Goal: Task Accomplishment & Management: Manage account settings

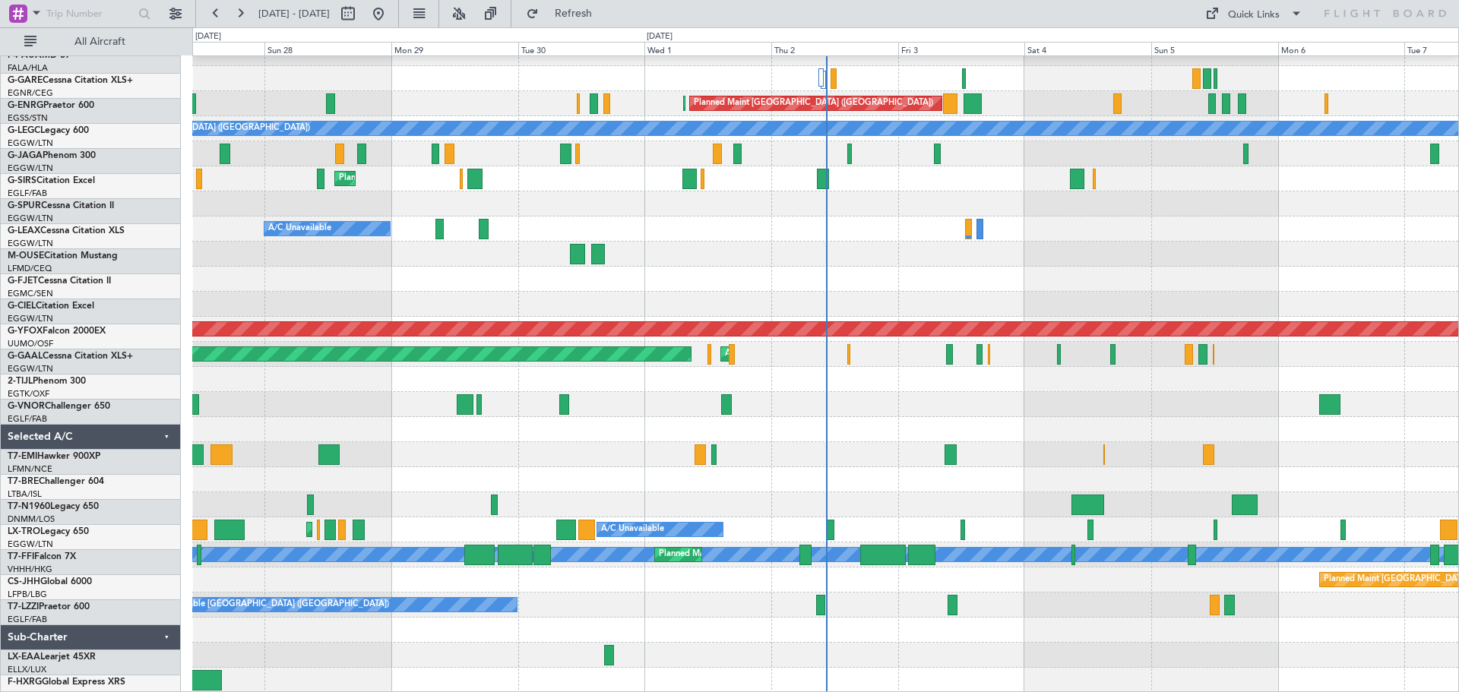
scroll to position [141, 0]
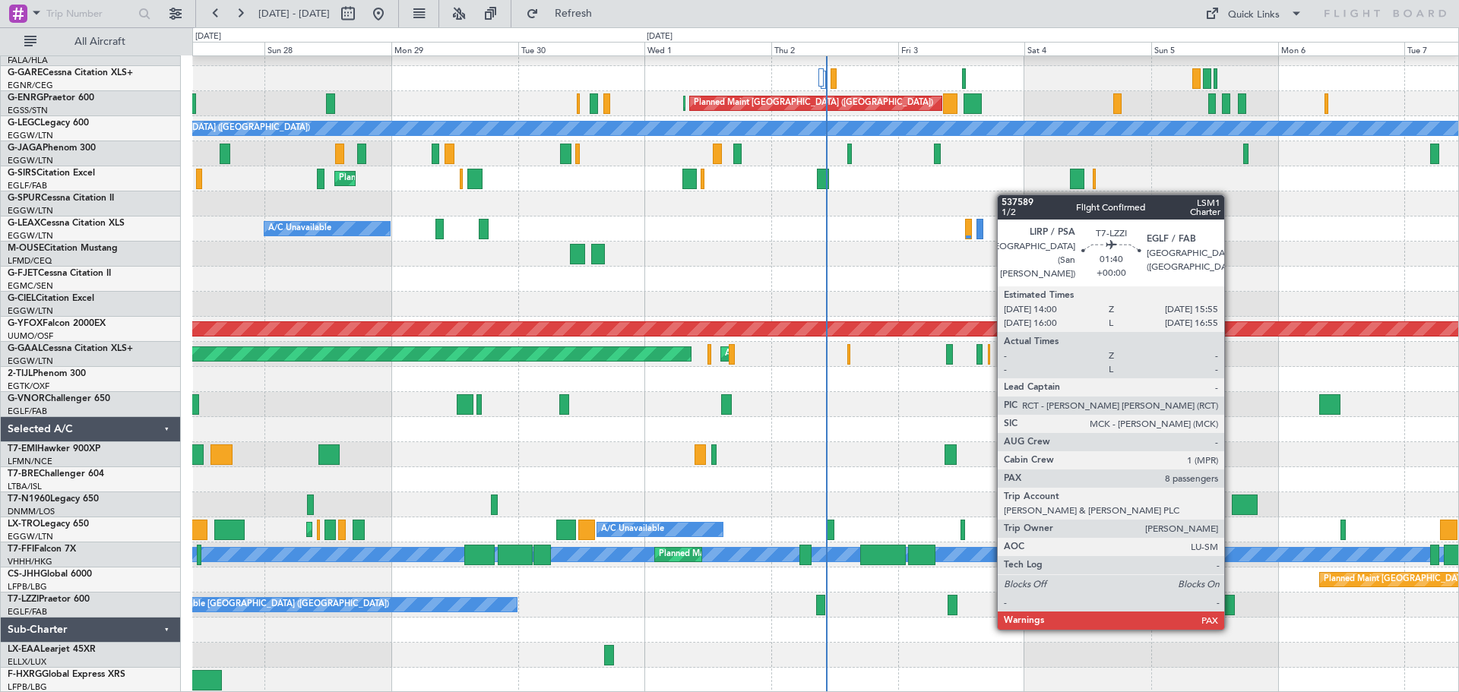
click at [1231, 613] on div at bounding box center [1229, 605] width 11 height 21
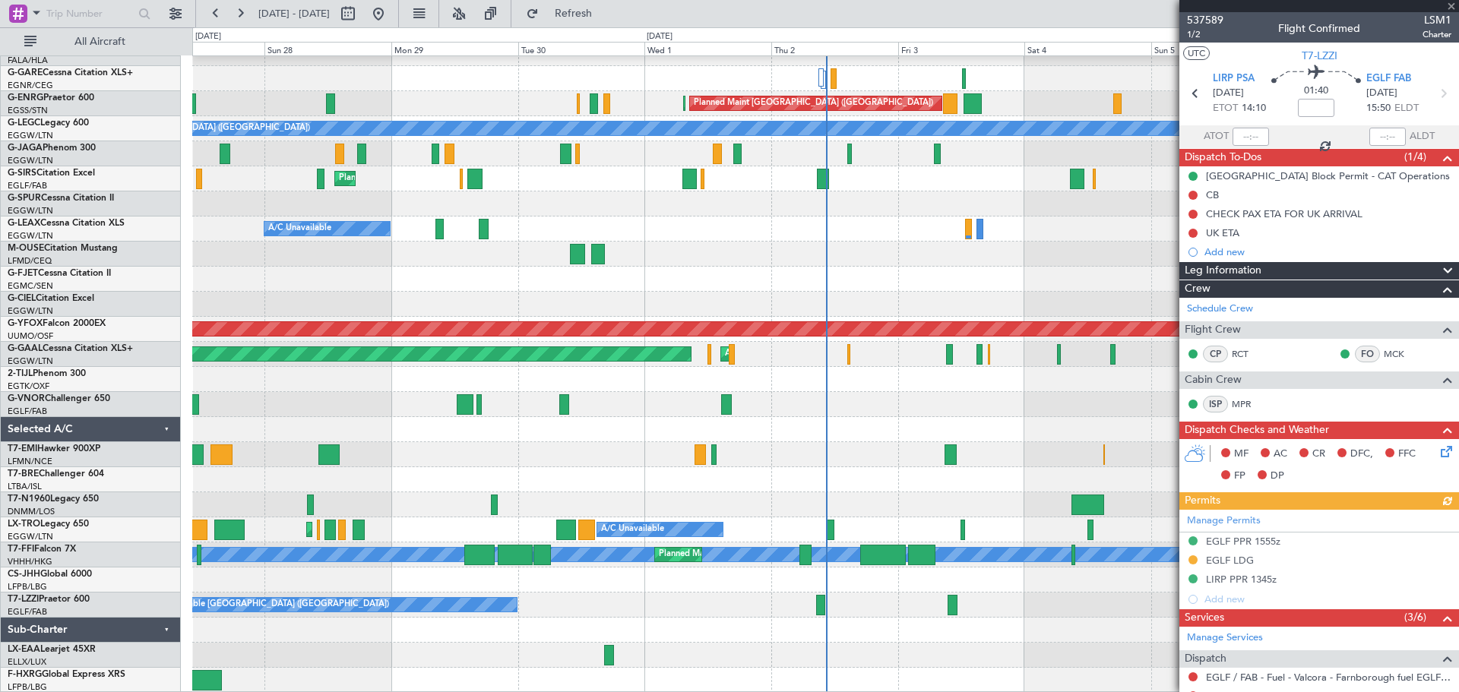
scroll to position [245, 0]
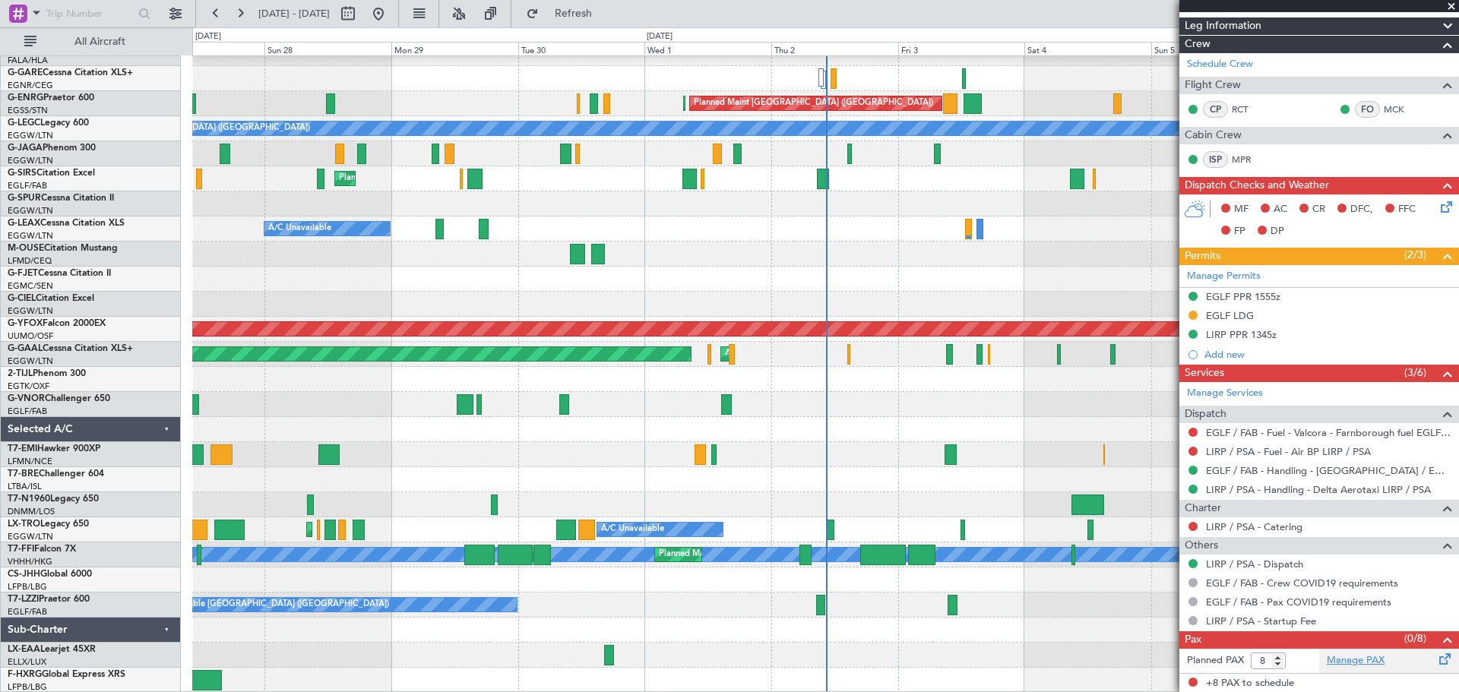
click at [1341, 661] on link "Manage PAX" at bounding box center [1356, 661] width 58 height 15
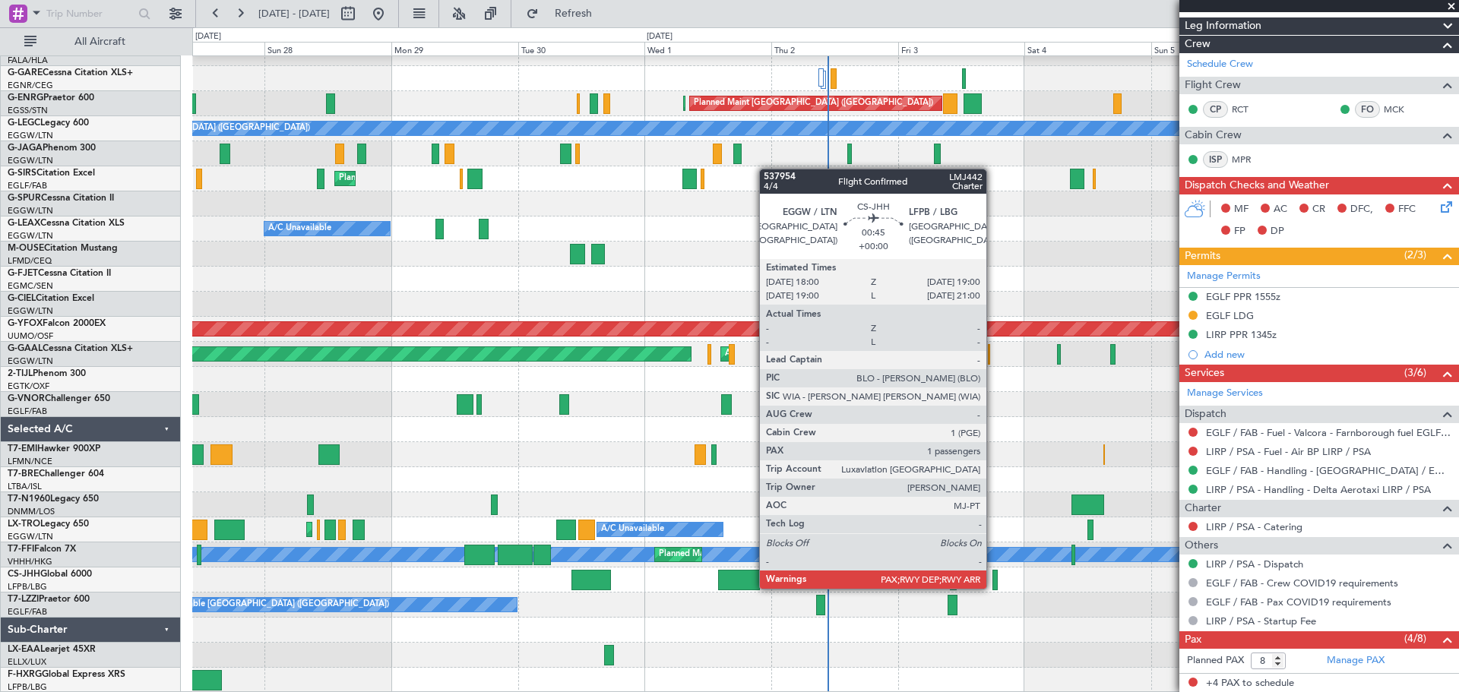
click at [993, 587] on div at bounding box center [995, 580] width 5 height 21
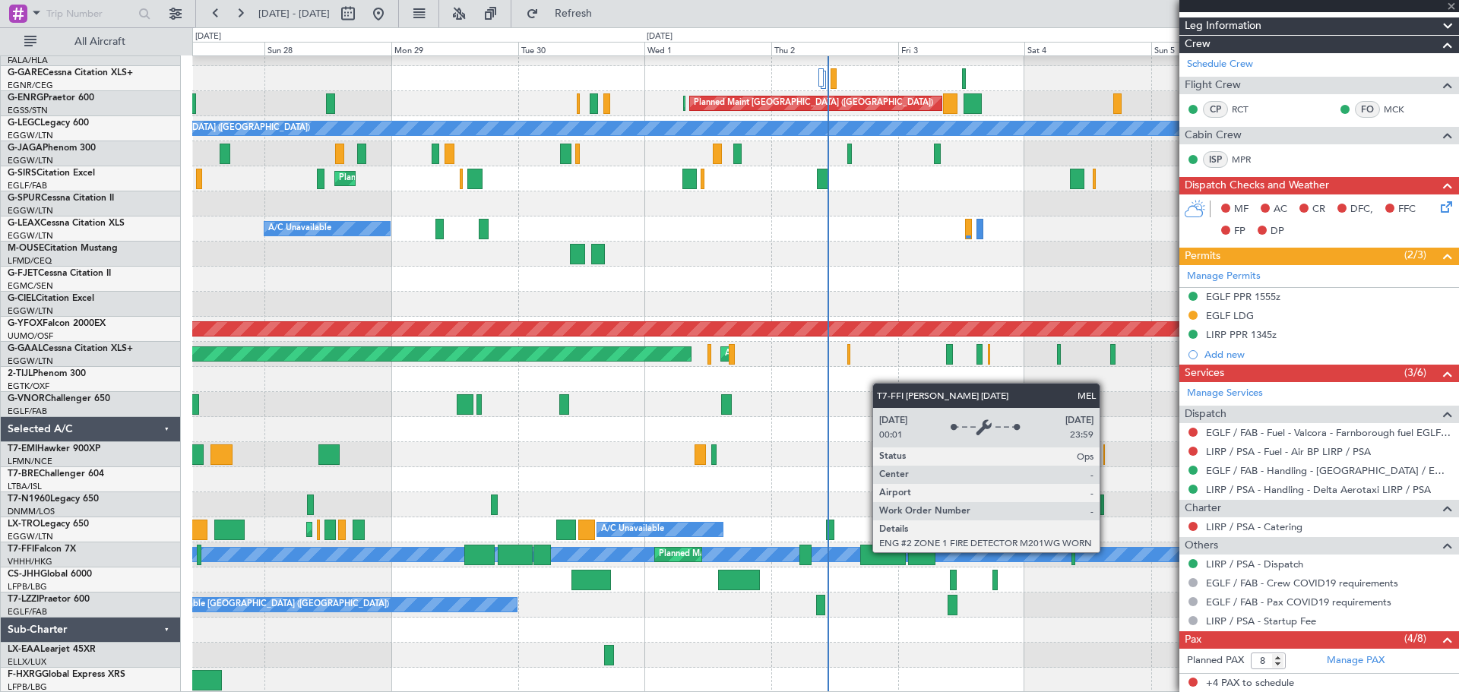
type input "4"
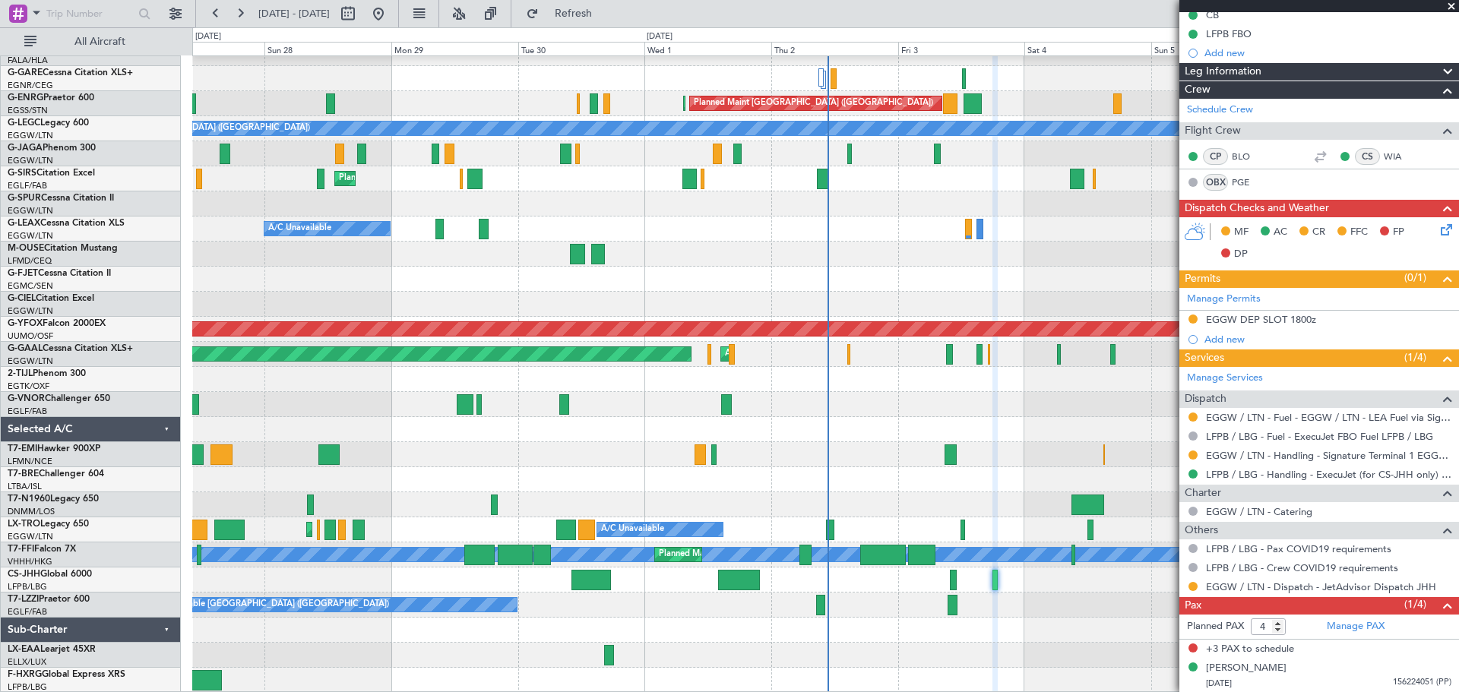
scroll to position [0, 0]
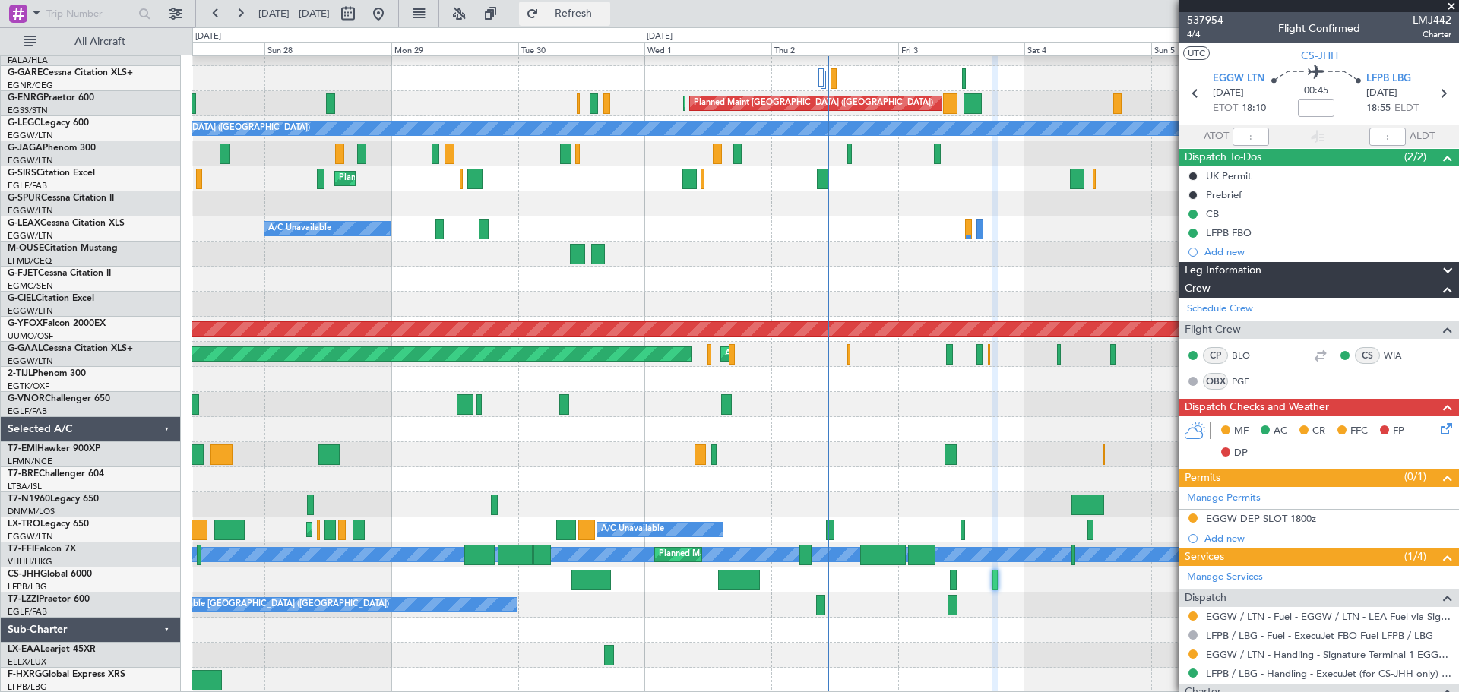
click at [606, 8] on span "Refresh" at bounding box center [574, 13] width 64 height 11
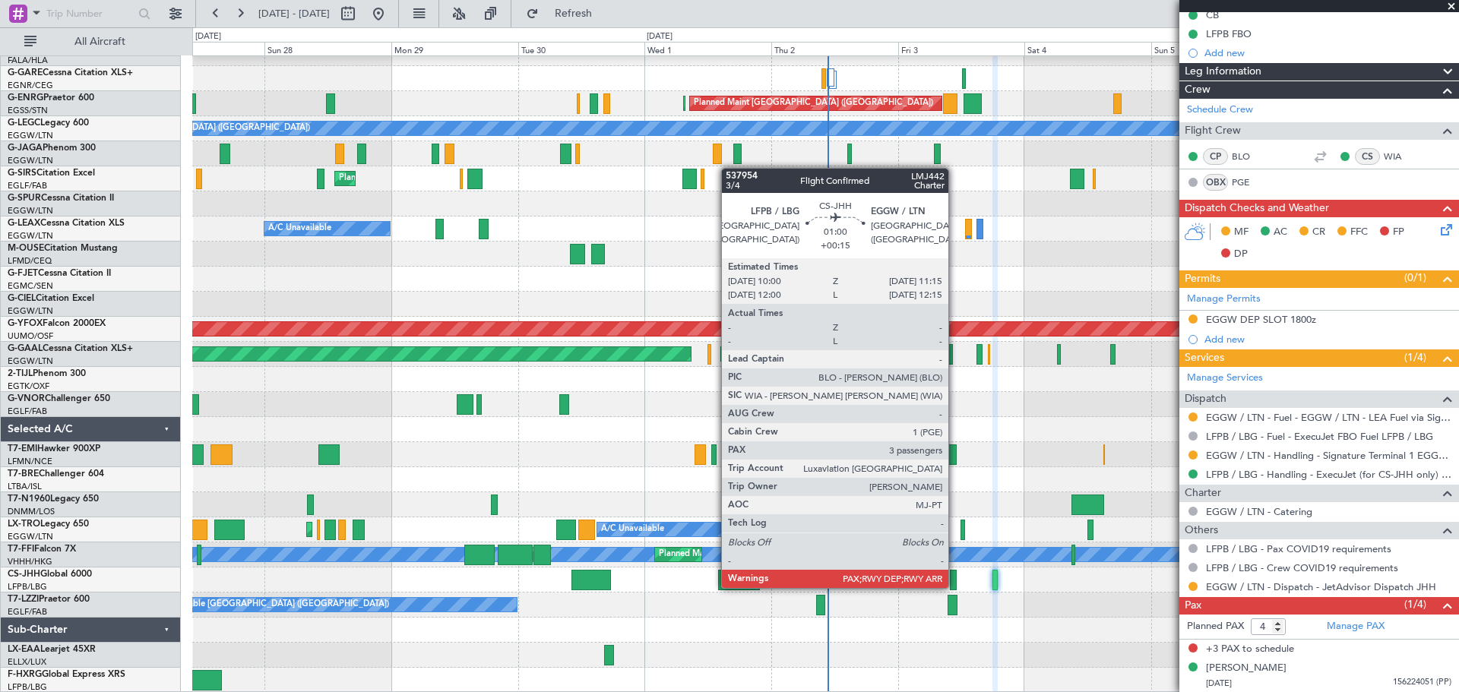
click at [955, 587] on div at bounding box center [953, 580] width 7 height 21
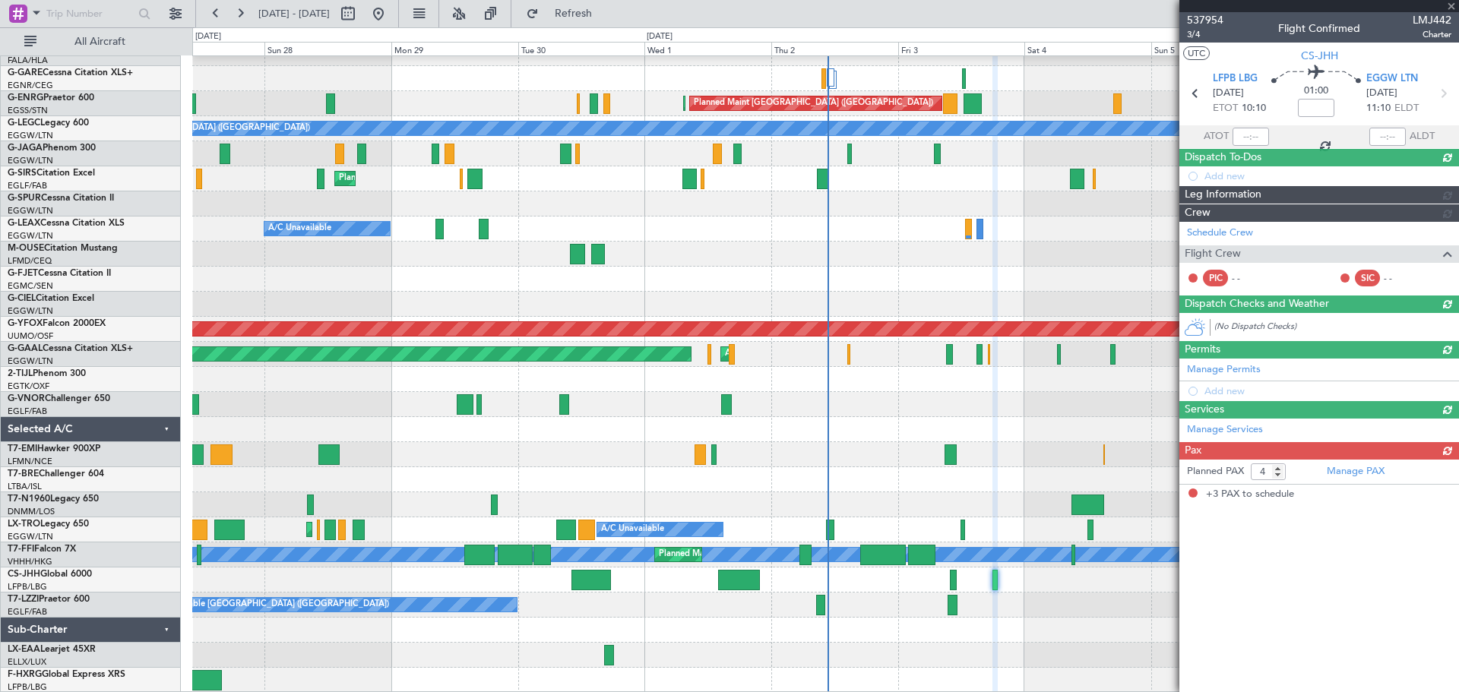
type input "+00:15"
type input "3"
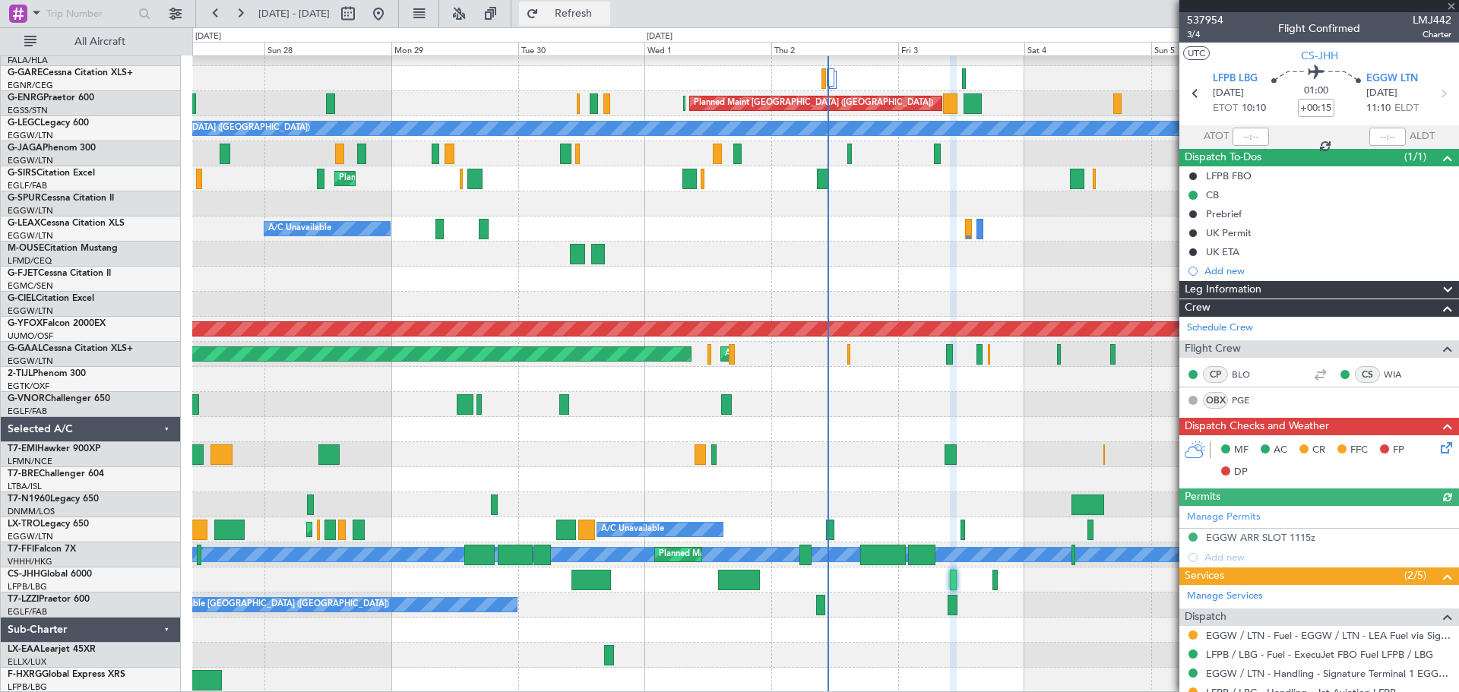
click at [606, 17] on span "Refresh" at bounding box center [574, 13] width 64 height 11
